Goal: Information Seeking & Learning: Learn about a topic

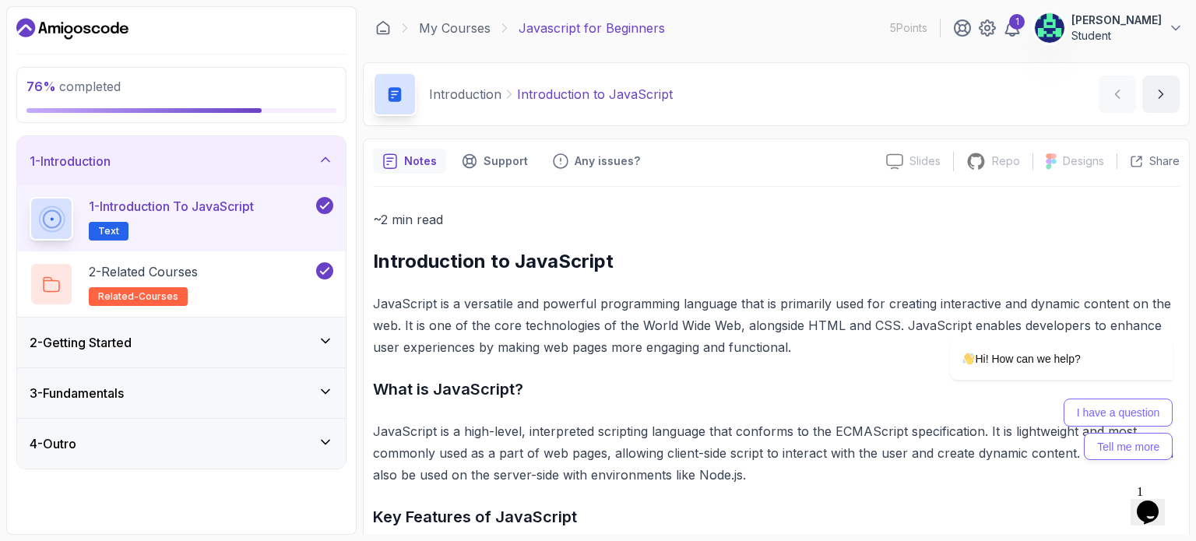
click at [524, 68] on div "Introduction Introduction to JavaScript Introduction to JavaScript by [PERSON_N…" at bounding box center [776, 94] width 827 height 64
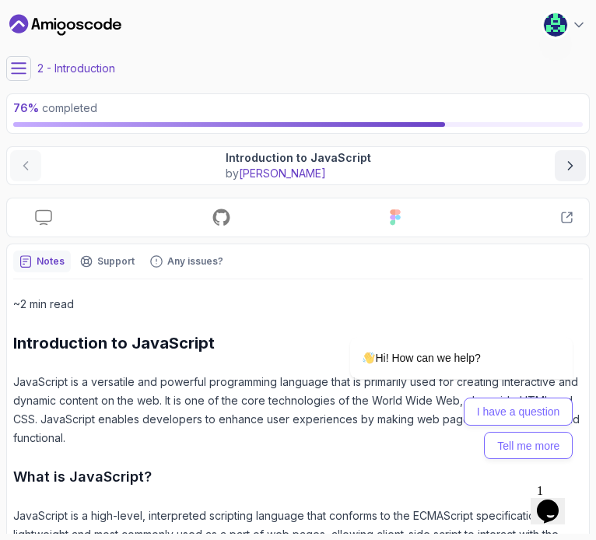
click at [15, 76] on icon at bounding box center [19, 69] width 16 height 16
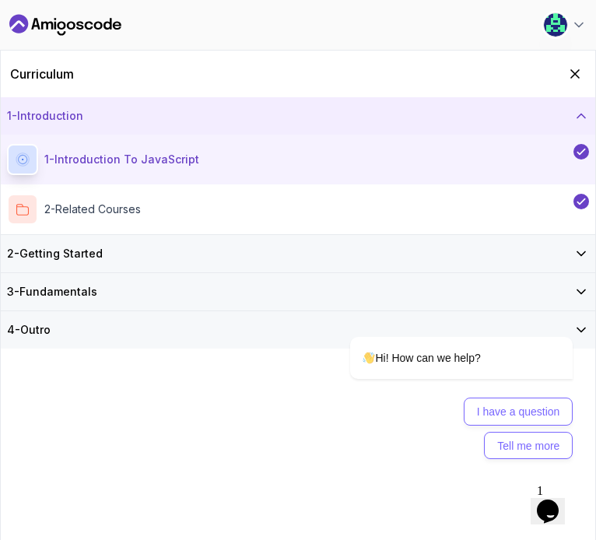
click at [95, 286] on h3 "3 - Fundamentals" at bounding box center [52, 292] width 90 height 16
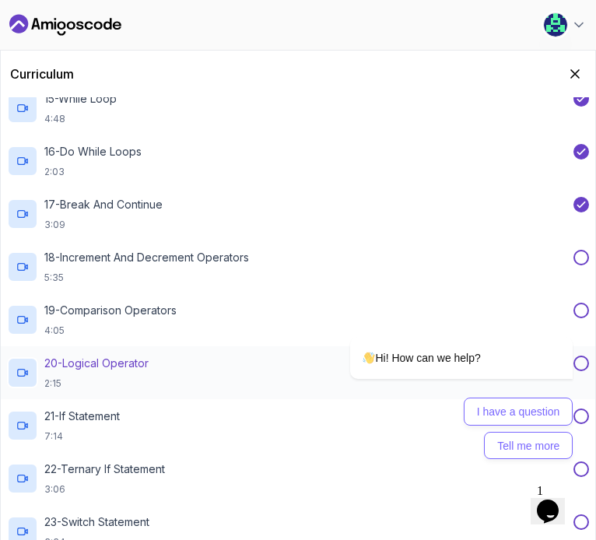
scroll to position [877, 0]
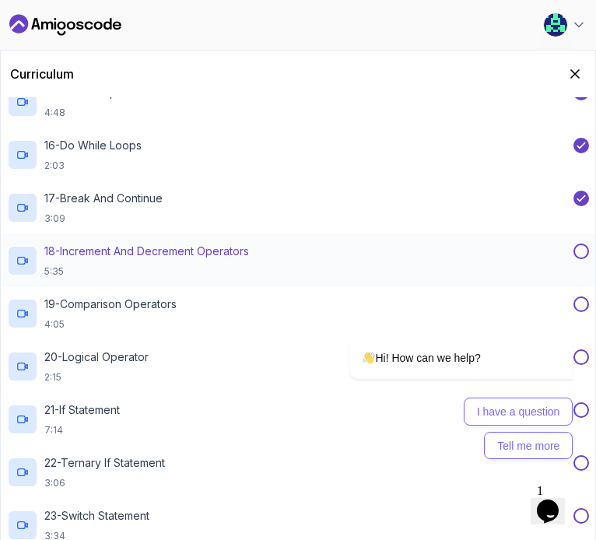
click at [175, 258] on p "18 - Increment And Decrement Operators" at bounding box center [146, 252] width 205 height 16
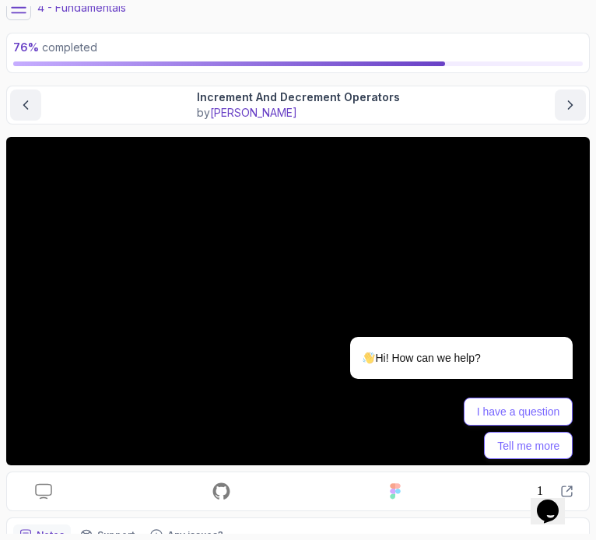
scroll to position [58, 0]
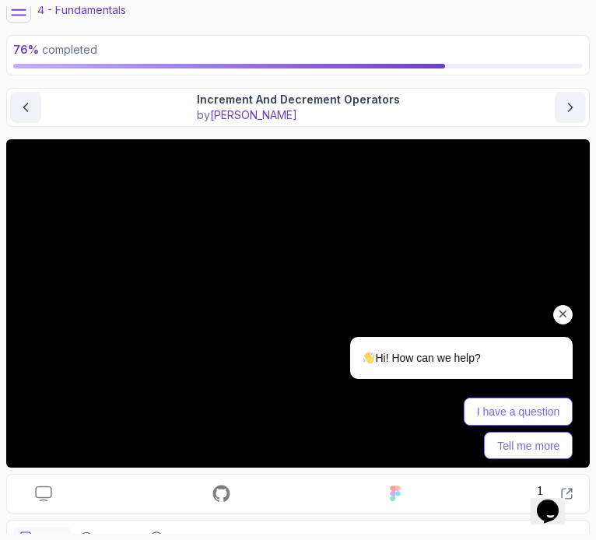
click at [562, 309] on icon "Chat attention grabber" at bounding box center [564, 315] width 14 height 14
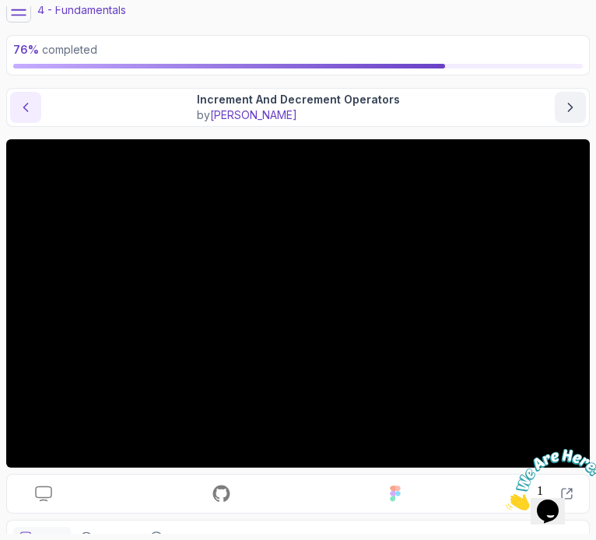
click at [31, 101] on icon "previous content" at bounding box center [26, 108] width 16 height 16
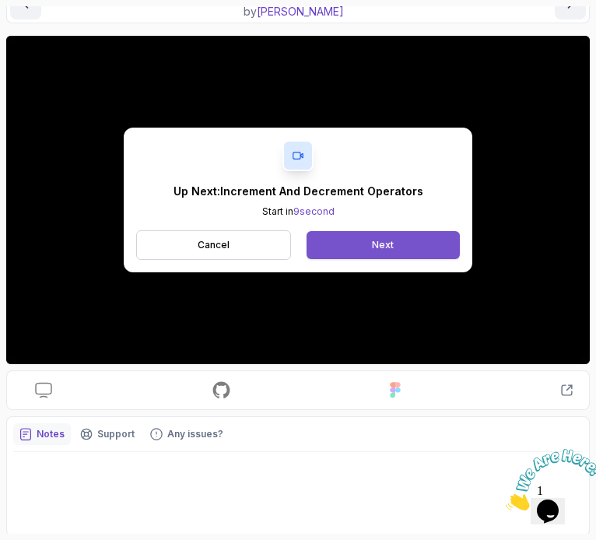
click at [381, 239] on div "Next" at bounding box center [383, 245] width 22 height 12
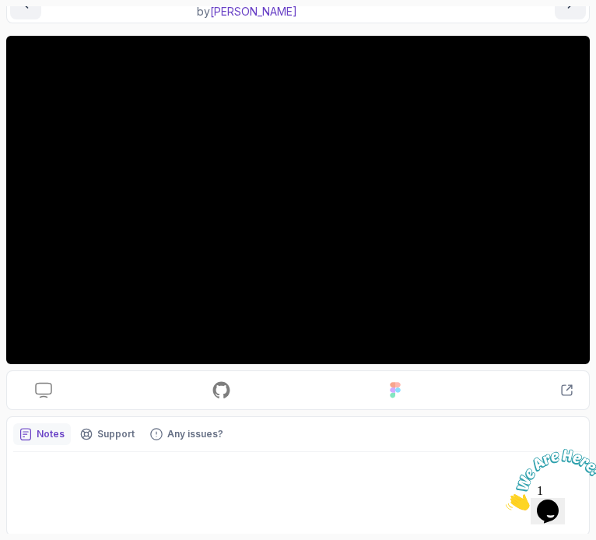
click at [336, 494] on div at bounding box center [298, 490] width 570 height 77
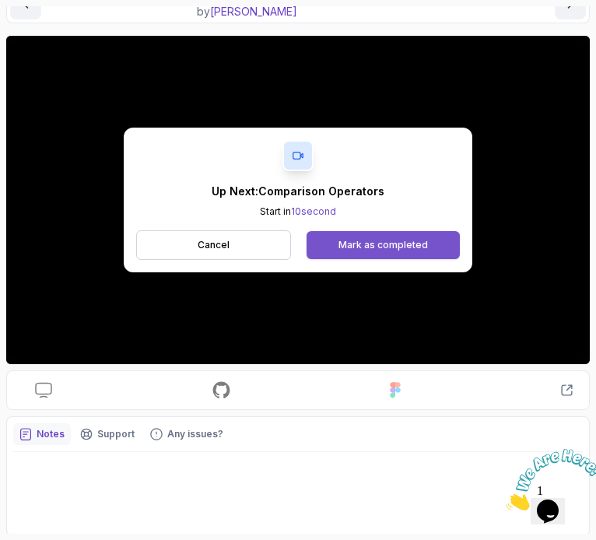
click at [367, 239] on div "Mark as completed" at bounding box center [384, 245] width 90 height 12
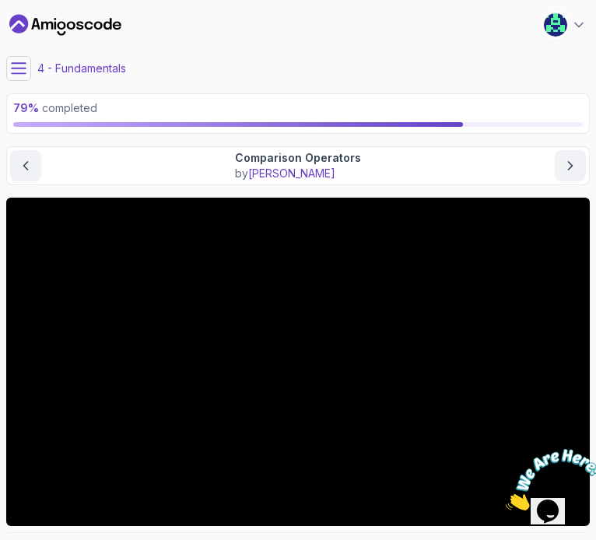
scroll to position [104, 0]
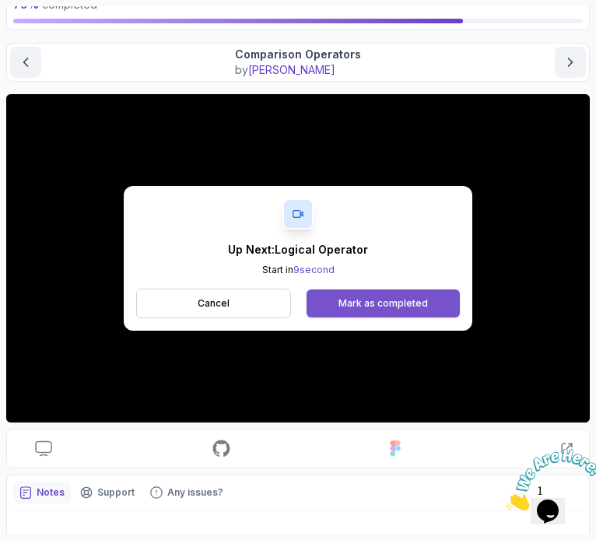
click at [343, 304] on div "Mark as completed" at bounding box center [384, 303] width 90 height 12
click at [336, 304] on button "Mark as completed" at bounding box center [383, 304] width 153 height 28
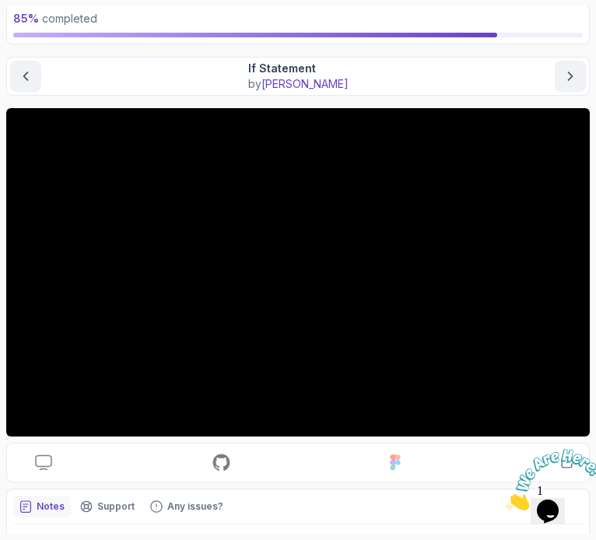
scroll to position [104, 0]
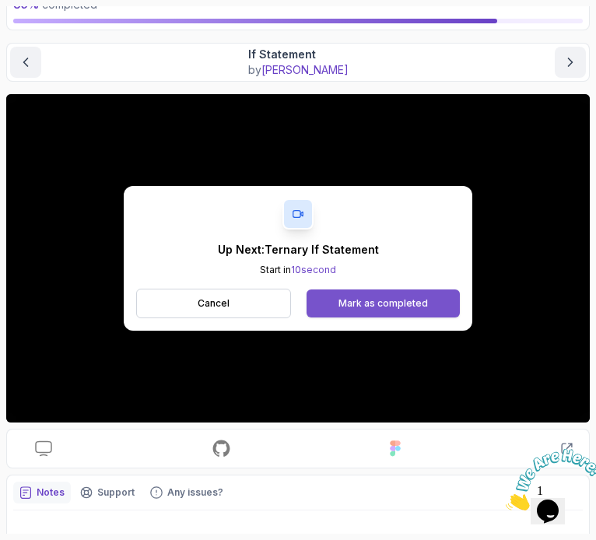
click at [352, 304] on div "Mark as completed" at bounding box center [384, 303] width 90 height 12
click at [363, 295] on button "Mark as completed" at bounding box center [383, 304] width 153 height 28
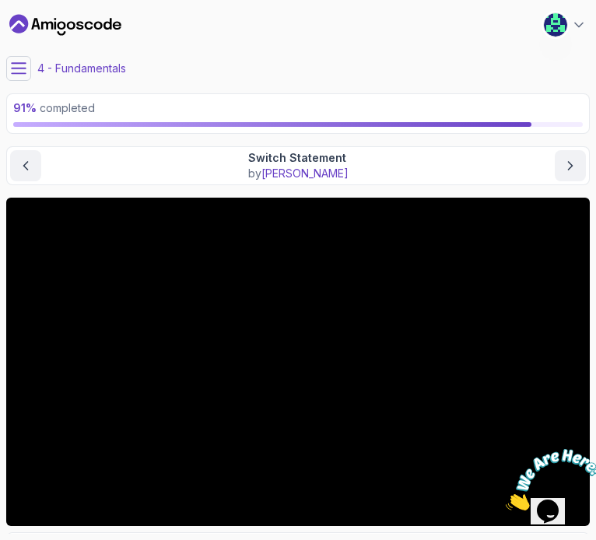
scroll to position [104, 0]
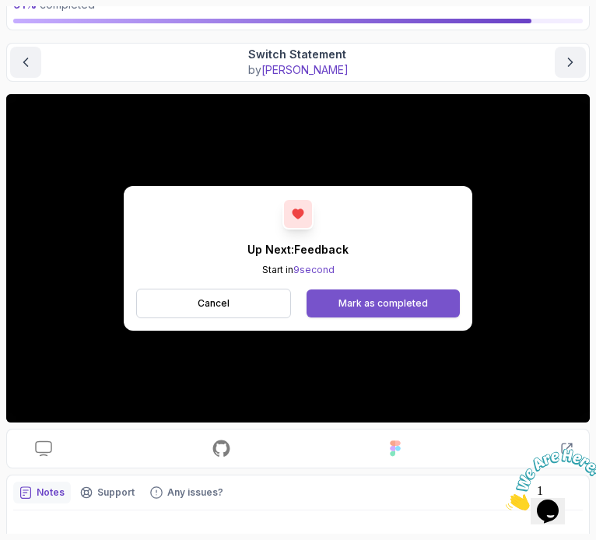
click at [365, 304] on div "Mark as completed" at bounding box center [384, 303] width 90 height 12
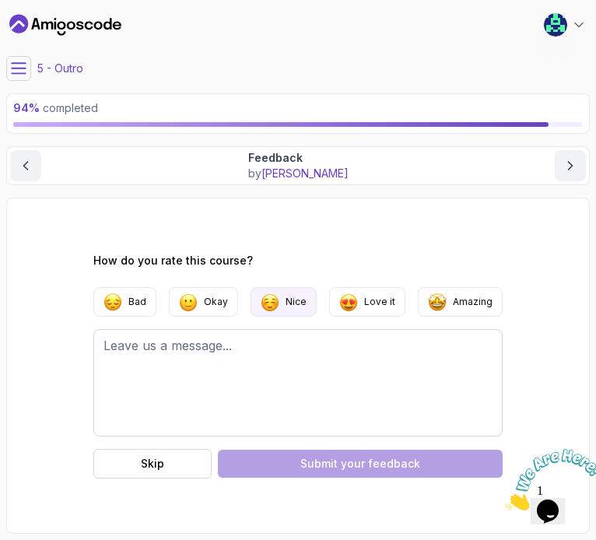
click at [304, 309] on button "Nice" at bounding box center [284, 302] width 66 height 30
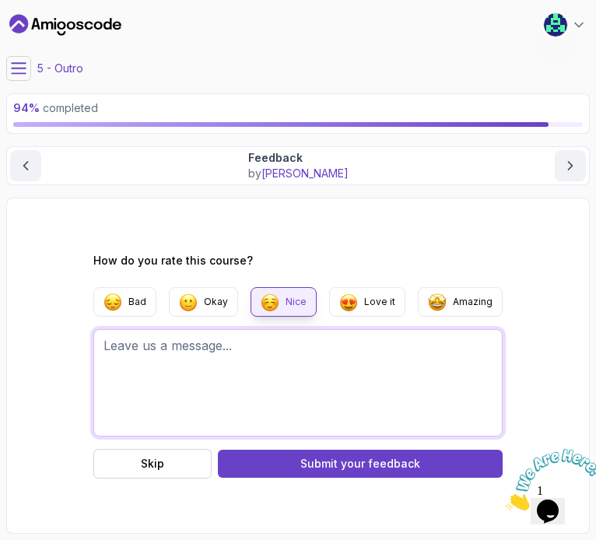
click at [266, 378] on textarea at bounding box center [297, 382] width 409 height 107
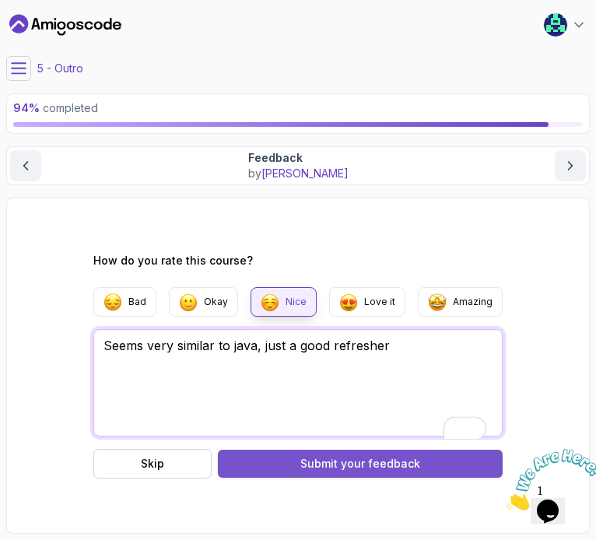
type textarea "Seems very similar to java, just a good refresher"
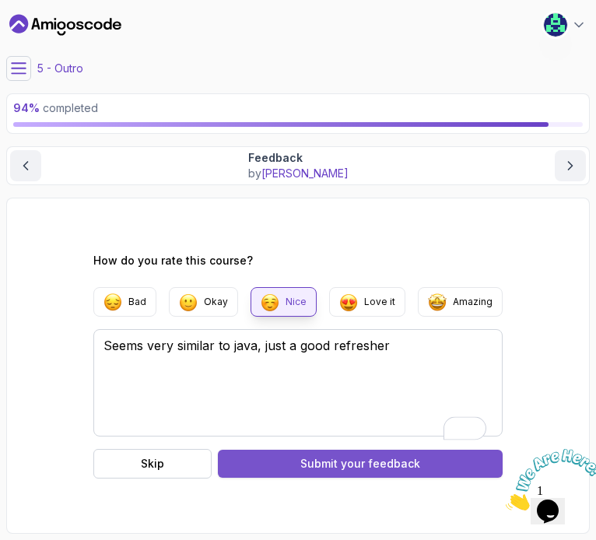
click at [324, 461] on div "Submit your feedback" at bounding box center [361, 464] width 120 height 16
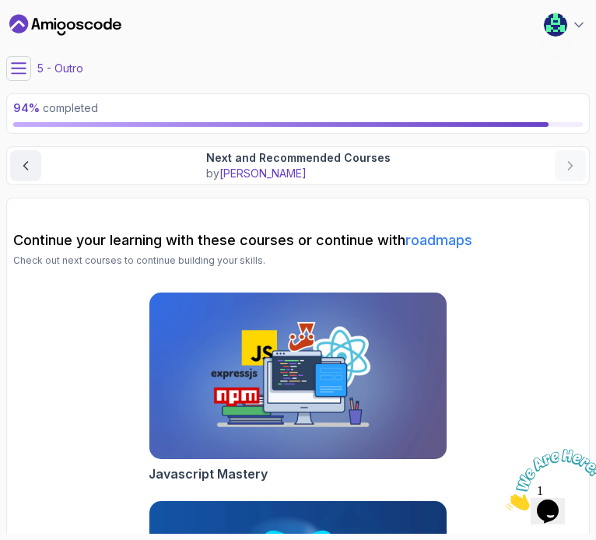
click at [23, 66] on icon at bounding box center [19, 69] width 16 height 16
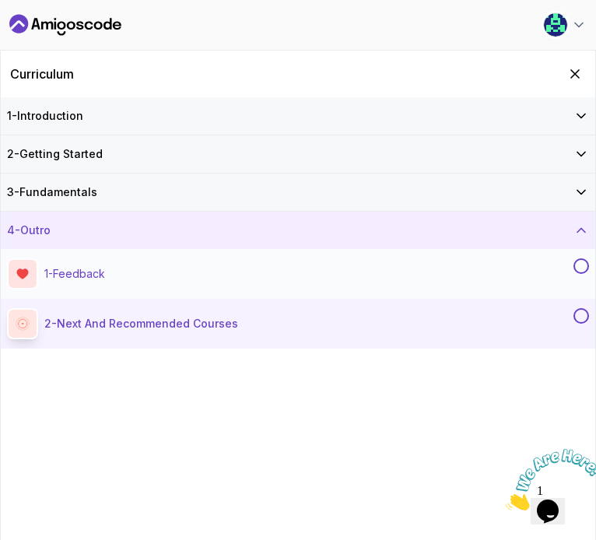
click at [581, 269] on button at bounding box center [582, 266] width 16 height 16
click at [580, 313] on button at bounding box center [582, 316] width 16 height 16
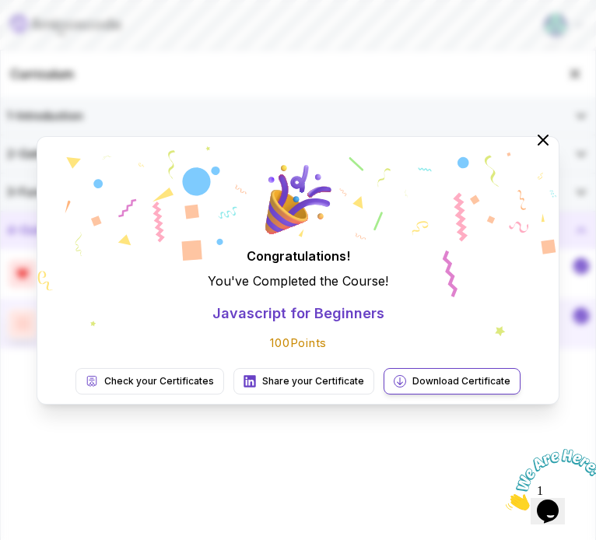
click at [413, 381] on p "Download Certificate" at bounding box center [462, 381] width 98 height 12
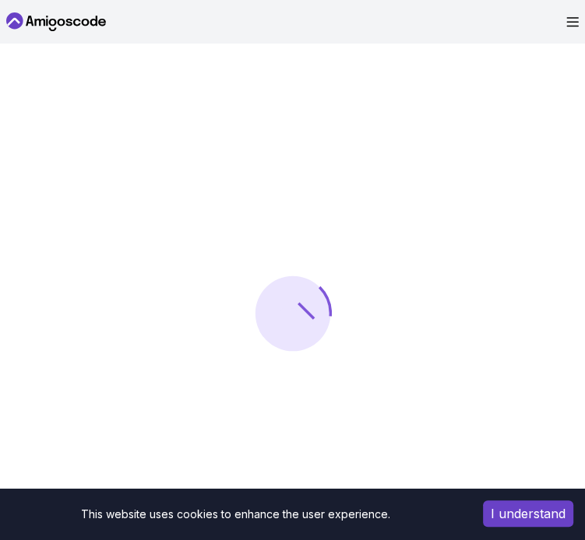
click at [495, 508] on button "I understand" at bounding box center [528, 514] width 90 height 26
